Goal: Check status: Check status

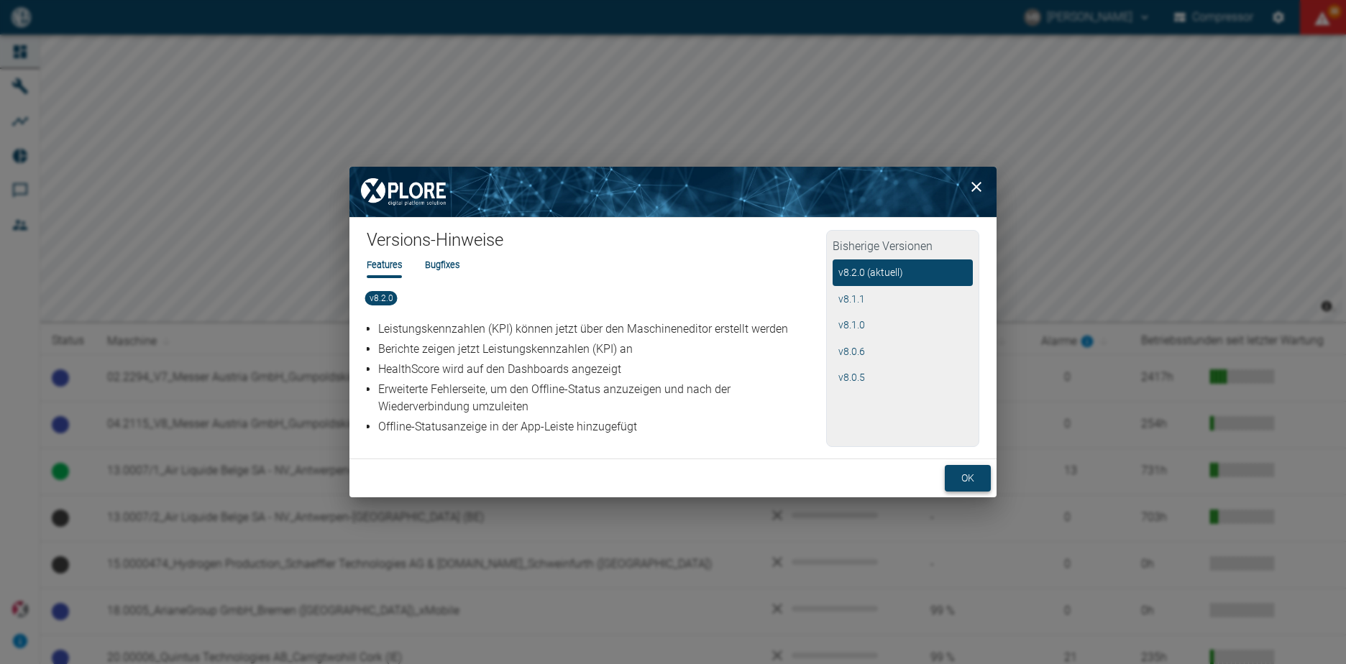
click at [971, 482] on button "ok" at bounding box center [968, 478] width 46 height 27
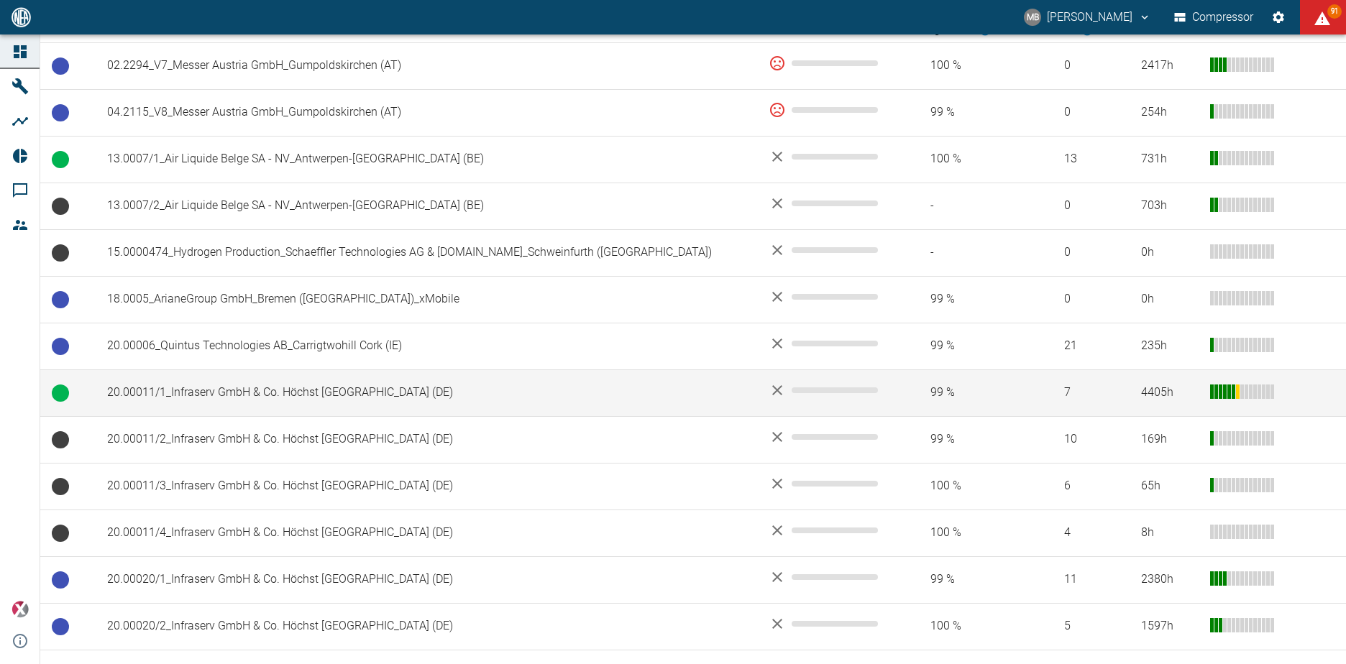
scroll to position [288, 0]
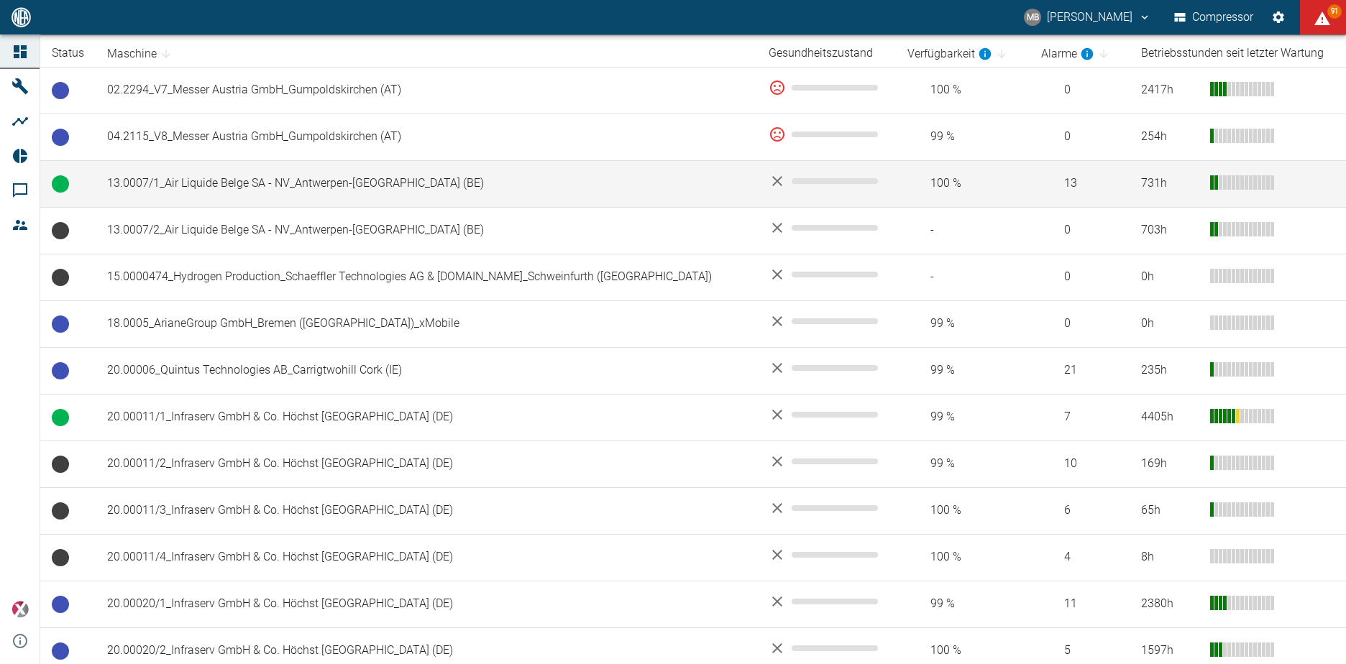
click at [412, 185] on td "13.0007/1_Air Liquide Belge SA - NV_Antwerpen-[GEOGRAPHIC_DATA] (BE)" at bounding box center [426, 183] width 661 height 47
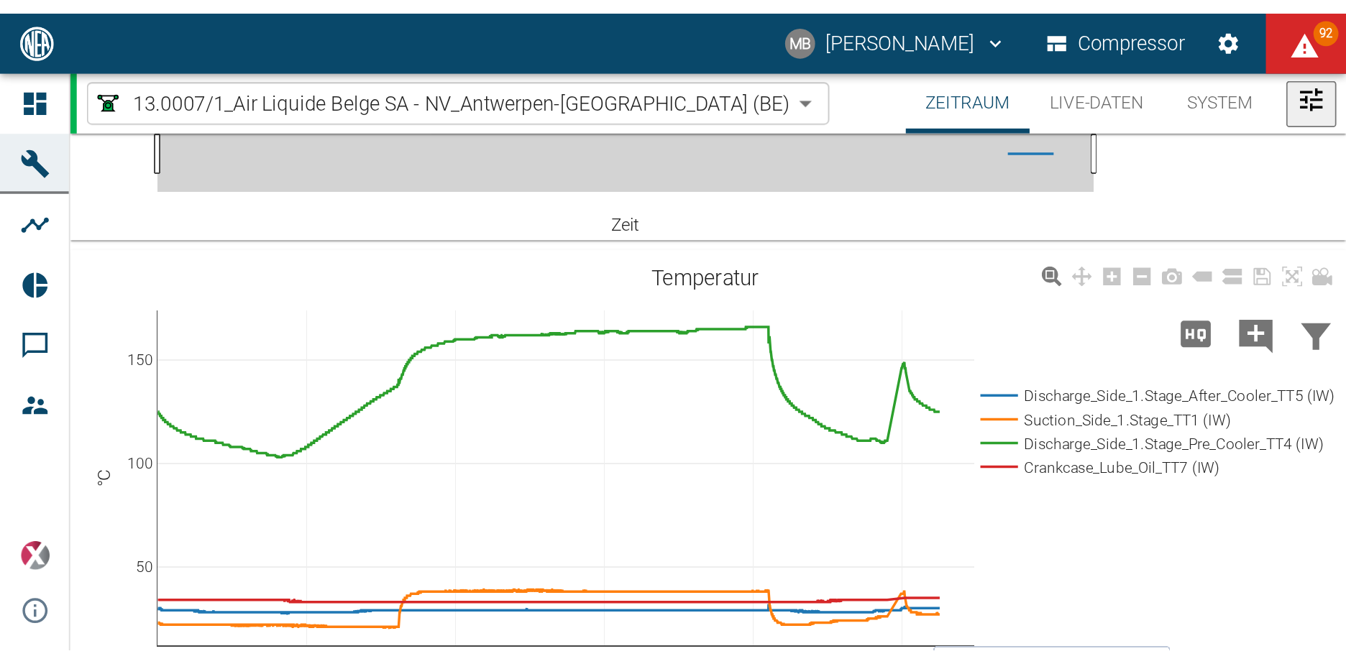
scroll to position [288, 0]
